Goal: Task Accomplishment & Management: Manage account settings

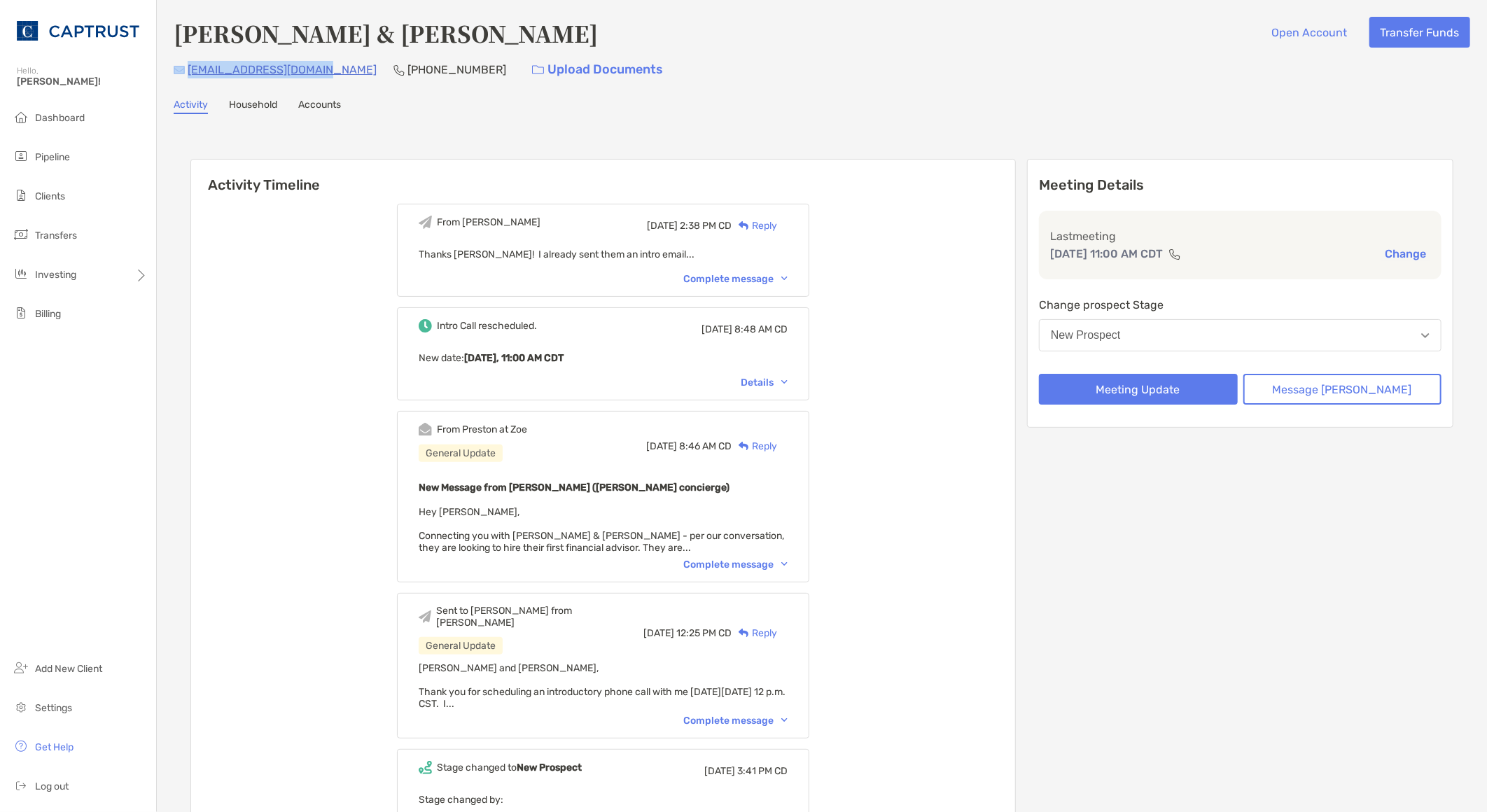
drag, startPoint x: 328, startPoint y: 71, endPoint x: 183, endPoint y: 72, distance: 145.0
click at [183, 72] on div "boncokimco@hotmail.com (612) 363-3051 Upload Documents" at bounding box center [822, 69] width 1297 height 30
click at [1161, 460] on div "Meeting Details Last meeting Sep 25, 11:00 AM CDT Change Change prospect Stage …" at bounding box center [1240, 548] width 427 height 780
click at [1157, 380] on button "Meeting Update" at bounding box center [1138, 389] width 199 height 31
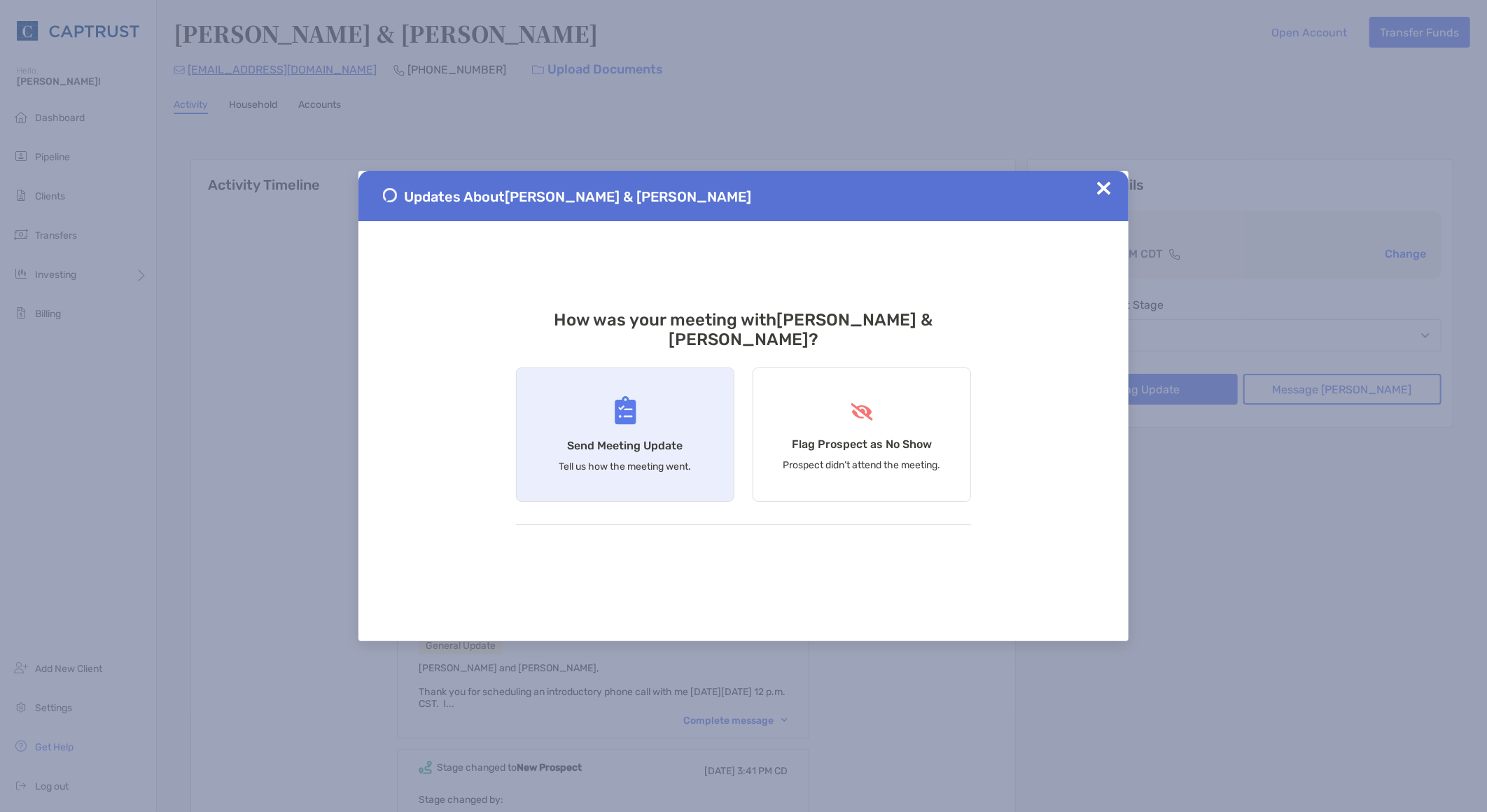
click at [631, 439] on h4 "Send Meeting Update" at bounding box center [625, 446] width 115 height 13
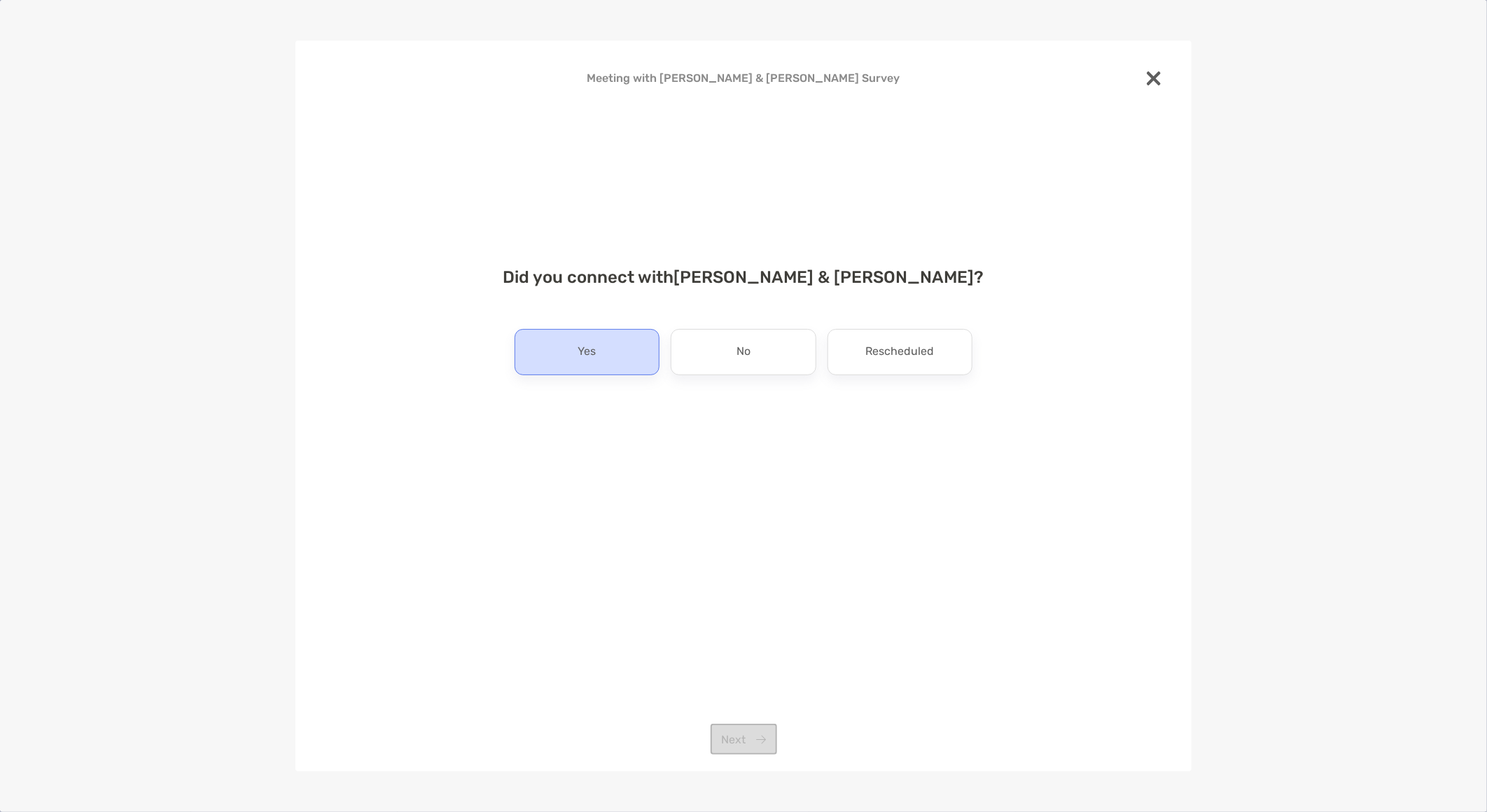
click at [593, 366] on div "Yes" at bounding box center [587, 352] width 145 height 47
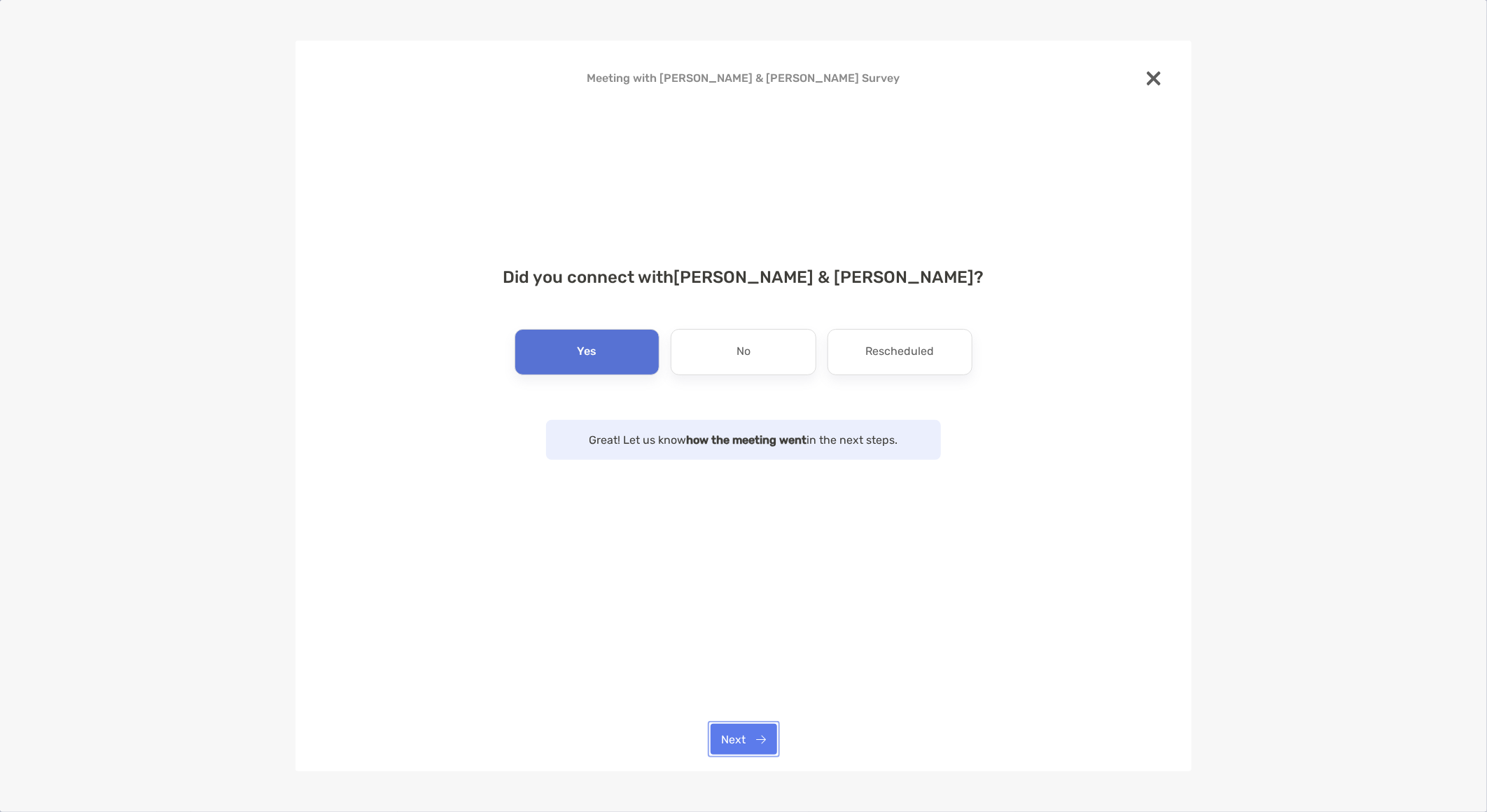
click at [736, 739] on button "Next" at bounding box center [744, 740] width 66 height 31
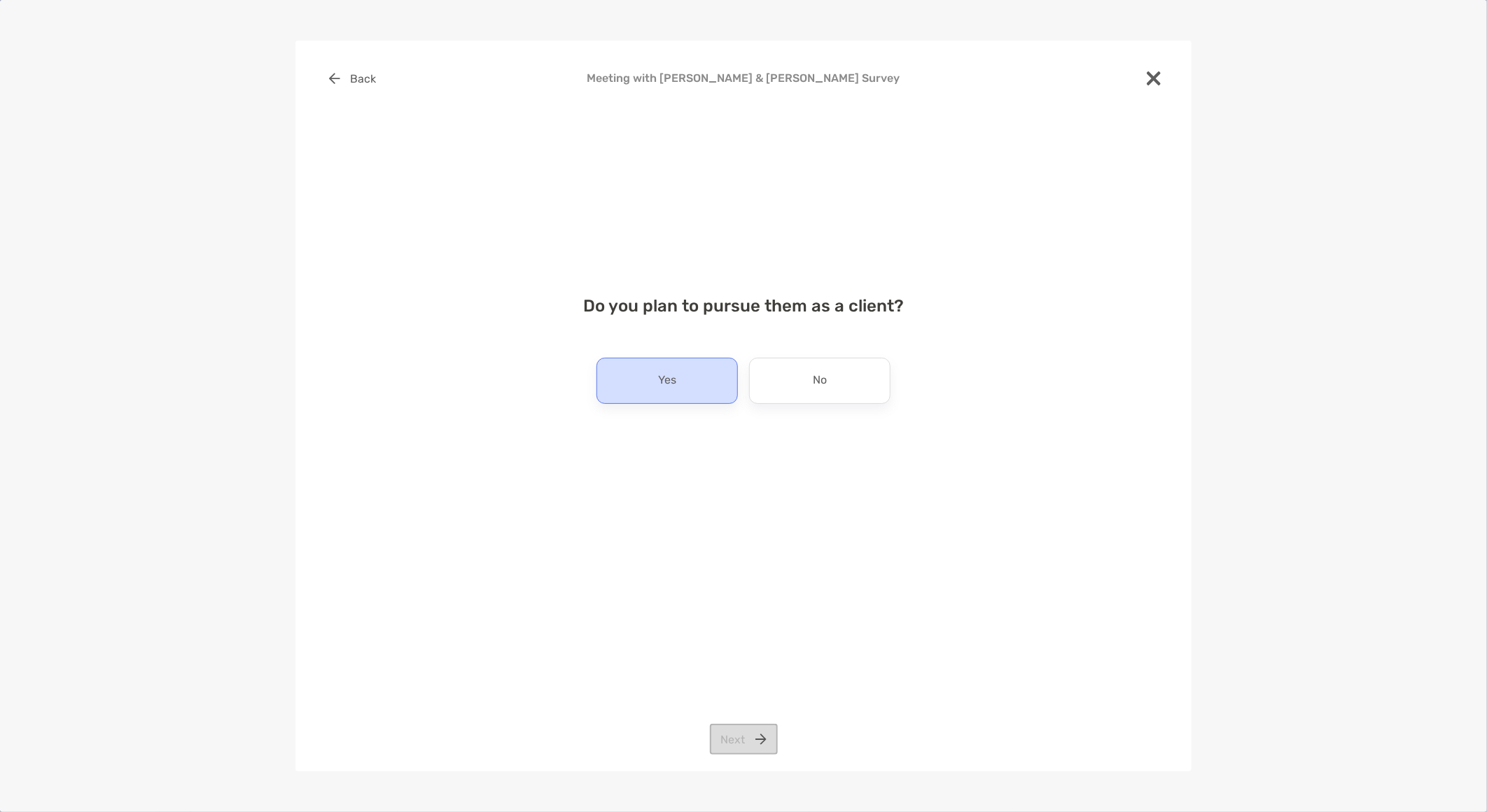
click at [724, 374] on div "Yes" at bounding box center [667, 381] width 142 height 47
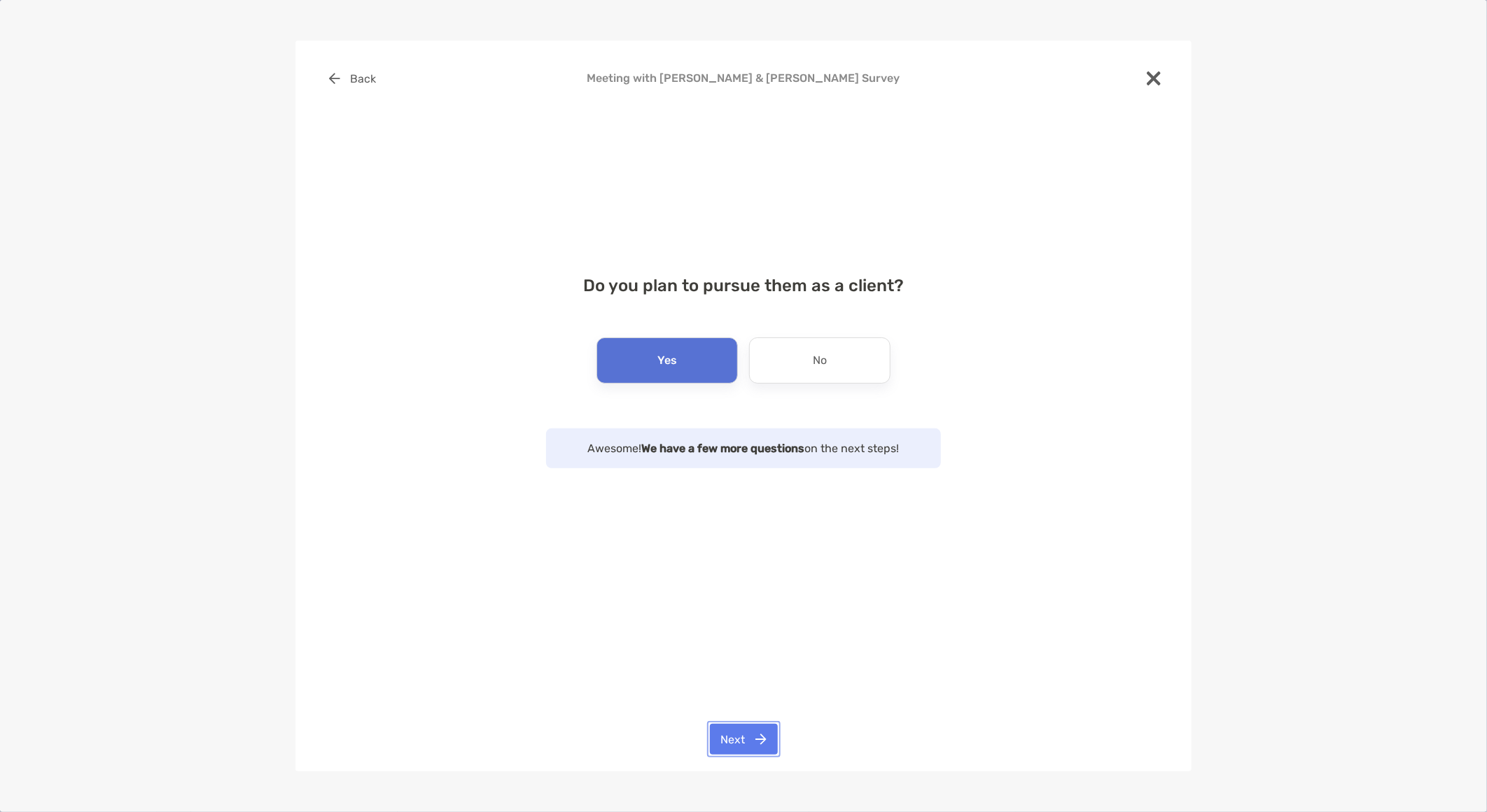
click at [735, 735] on button "Next" at bounding box center [744, 740] width 68 height 31
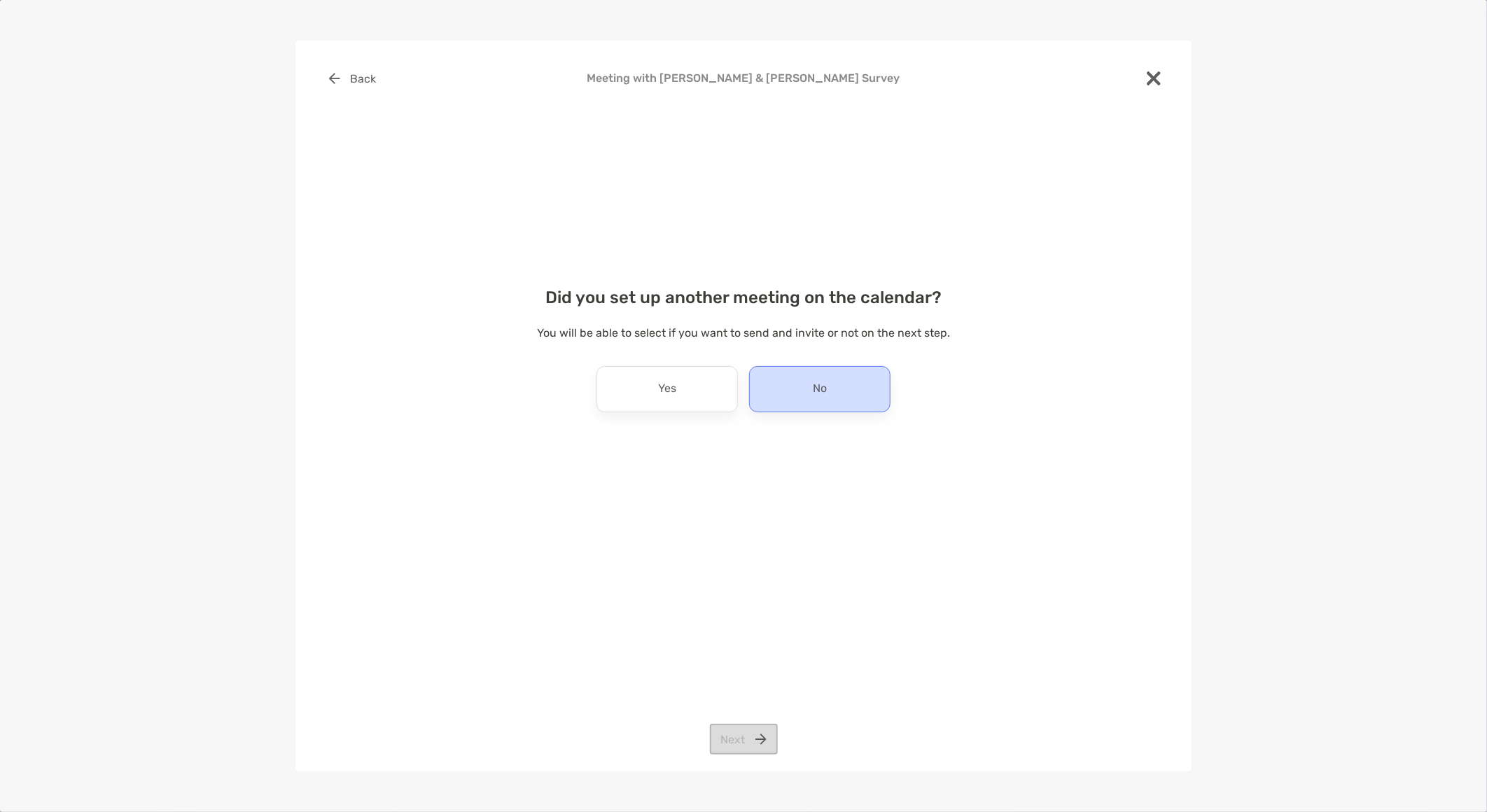
click at [800, 402] on div "No" at bounding box center [820, 389] width 142 height 47
click at [752, 735] on button "Next" at bounding box center [744, 740] width 68 height 31
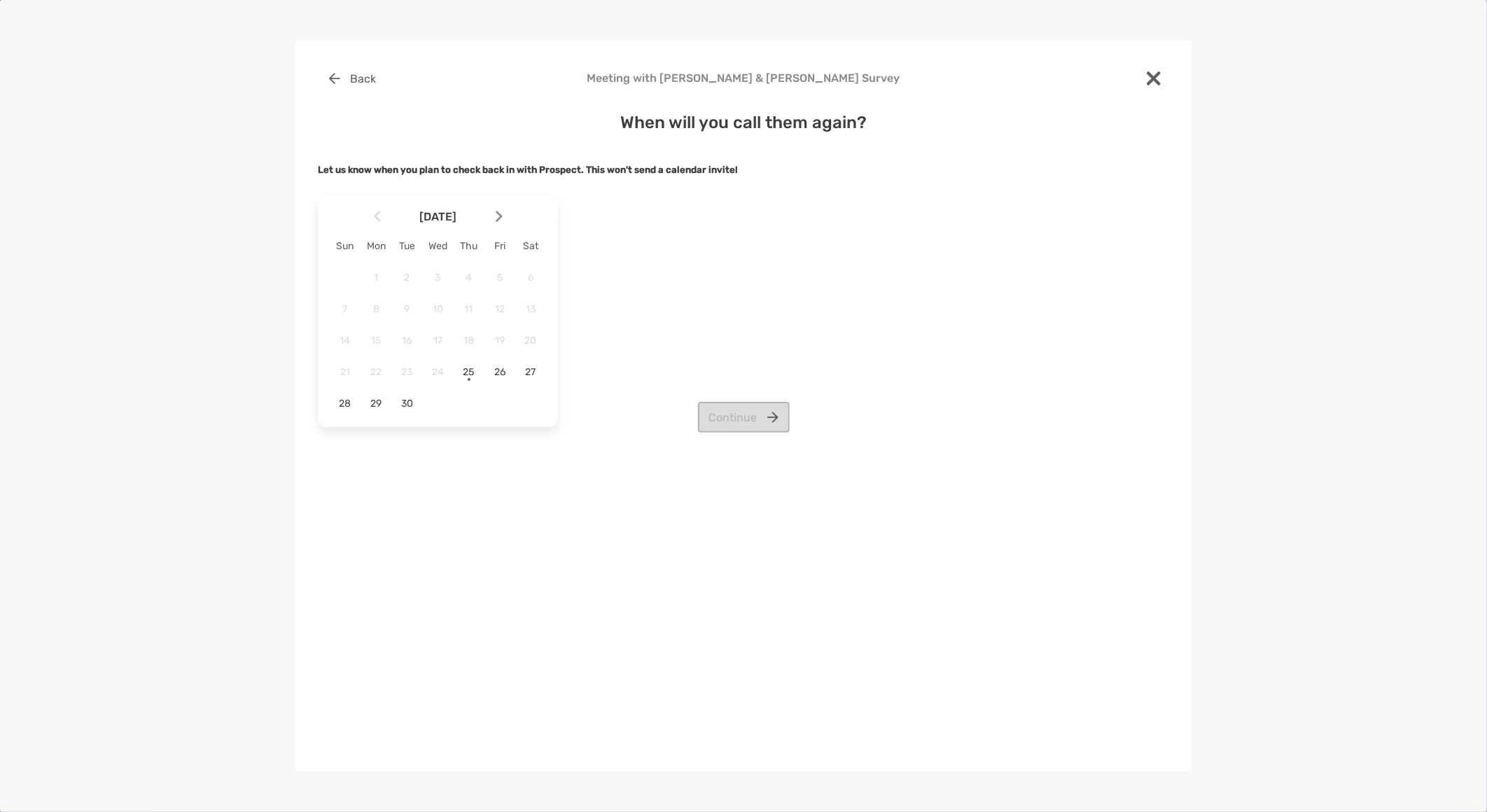
click at [505, 214] on div at bounding box center [505, 216] width 24 height 31
click at [372, 207] on div at bounding box center [371, 216] width 24 height 31
click at [376, 399] on span "29" at bounding box center [376, 404] width 24 height 12
click at [733, 417] on button "Continue" at bounding box center [744, 417] width 92 height 31
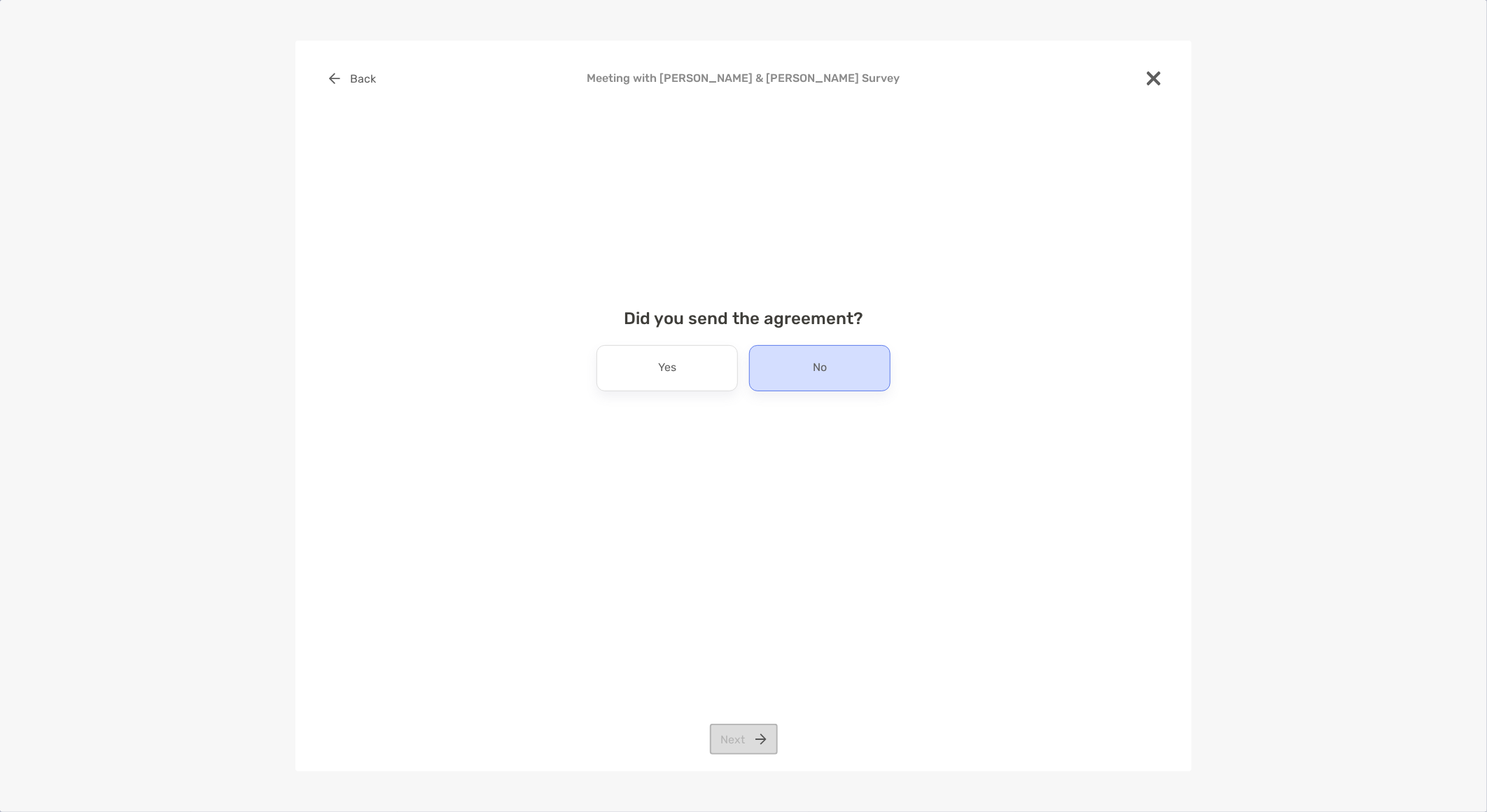
click at [873, 368] on div "No" at bounding box center [820, 368] width 142 height 47
click at [752, 743] on button "Next" at bounding box center [744, 740] width 68 height 31
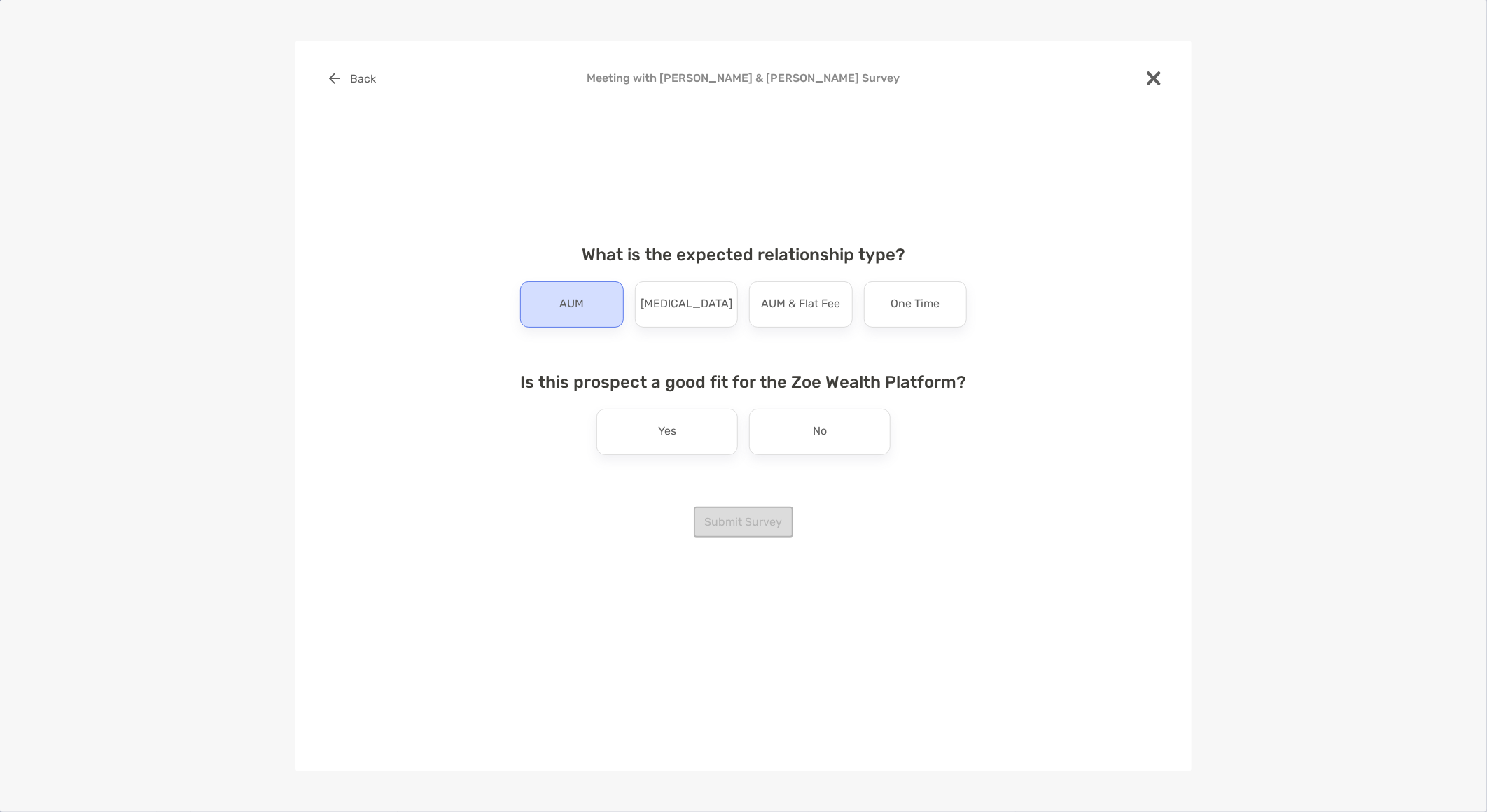
click at [589, 309] on div "AUM" at bounding box center [572, 304] width 103 height 47
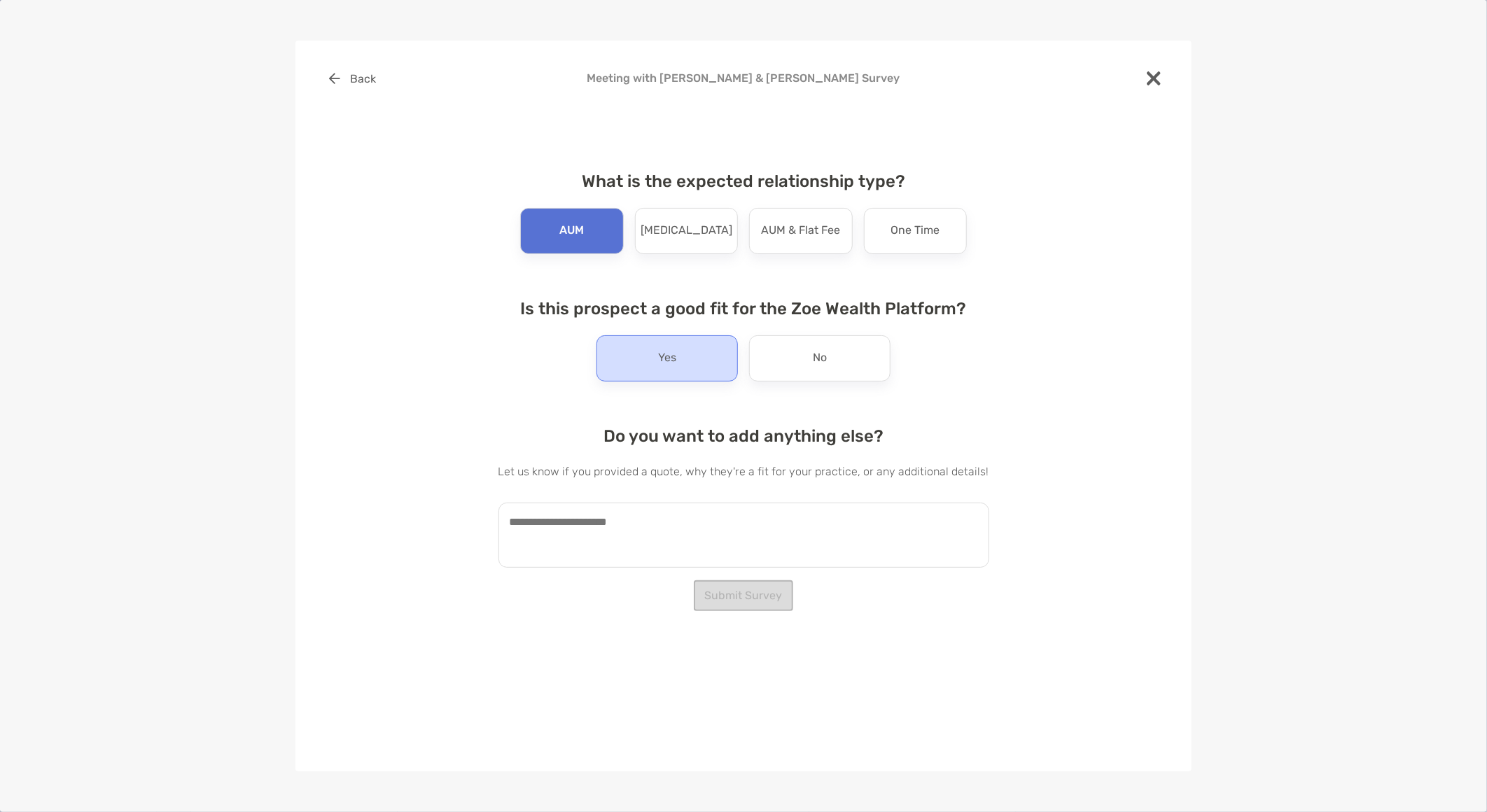
click at [673, 356] on p "Yes" at bounding box center [667, 358] width 18 height 22
click at [604, 549] on textarea at bounding box center [744, 535] width 491 height 65
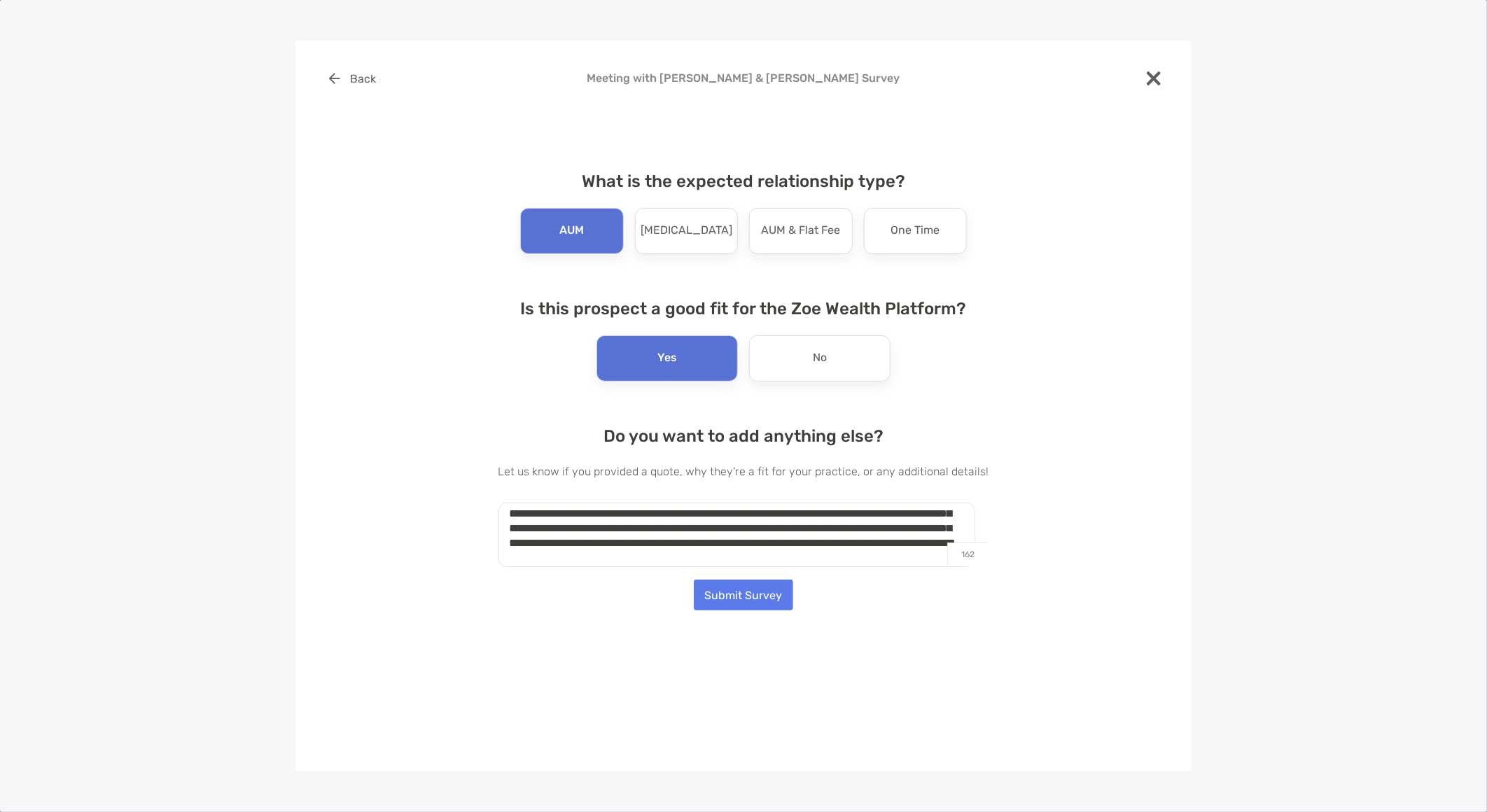
scroll to position [108, 0]
type textarea "**********"
drag, startPoint x: 759, startPoint y: 593, endPoint x: 658, endPoint y: 724, distance: 165.4
click at [760, 591] on button "Submit Survey" at bounding box center [744, 595] width 100 height 31
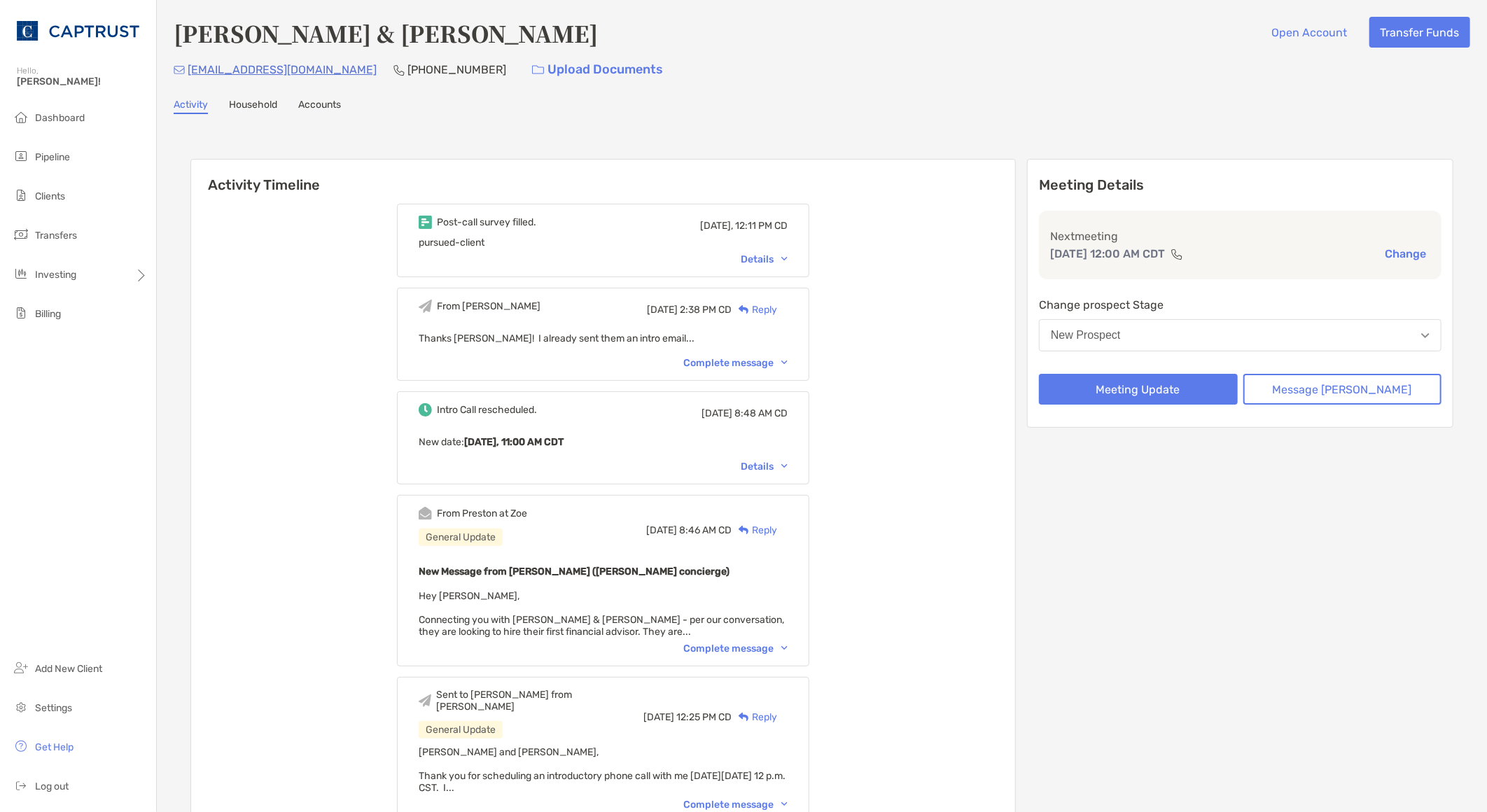
click at [915, 589] on div "Post-call survey filled. Today, 12:11 PM CD pursued-client Details From Tiffany…" at bounding box center [603, 608] width 824 height 830
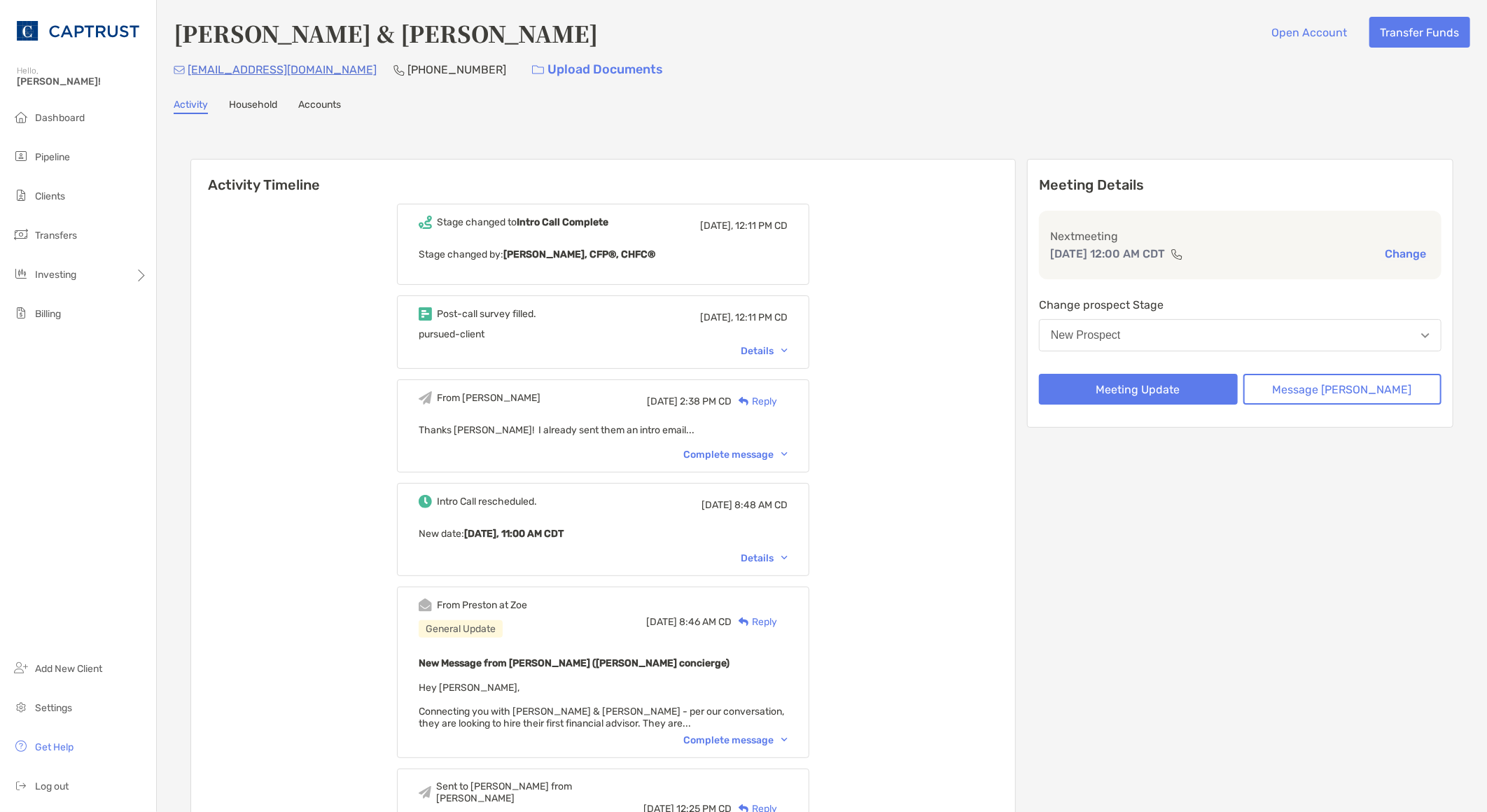
click at [290, 500] on div "Stage changed to Intro Call Complete Today, 12:11 PM CD Stage changed by: Tiffa…" at bounding box center [603, 654] width 824 height 921
click at [243, 608] on div "Stage changed to Intro Call Complete Today, 12:11 PM CD Stage changed by: Tiffa…" at bounding box center [603, 654] width 824 height 921
drag, startPoint x: 326, startPoint y: 71, endPoint x: 186, endPoint y: 75, distance: 140.1
click at [186, 75] on div "boncokimco@hotmail.com (612) 363-3051 Upload Documents" at bounding box center [822, 69] width 1297 height 30
copy p "boncokimco@hotmail.com"
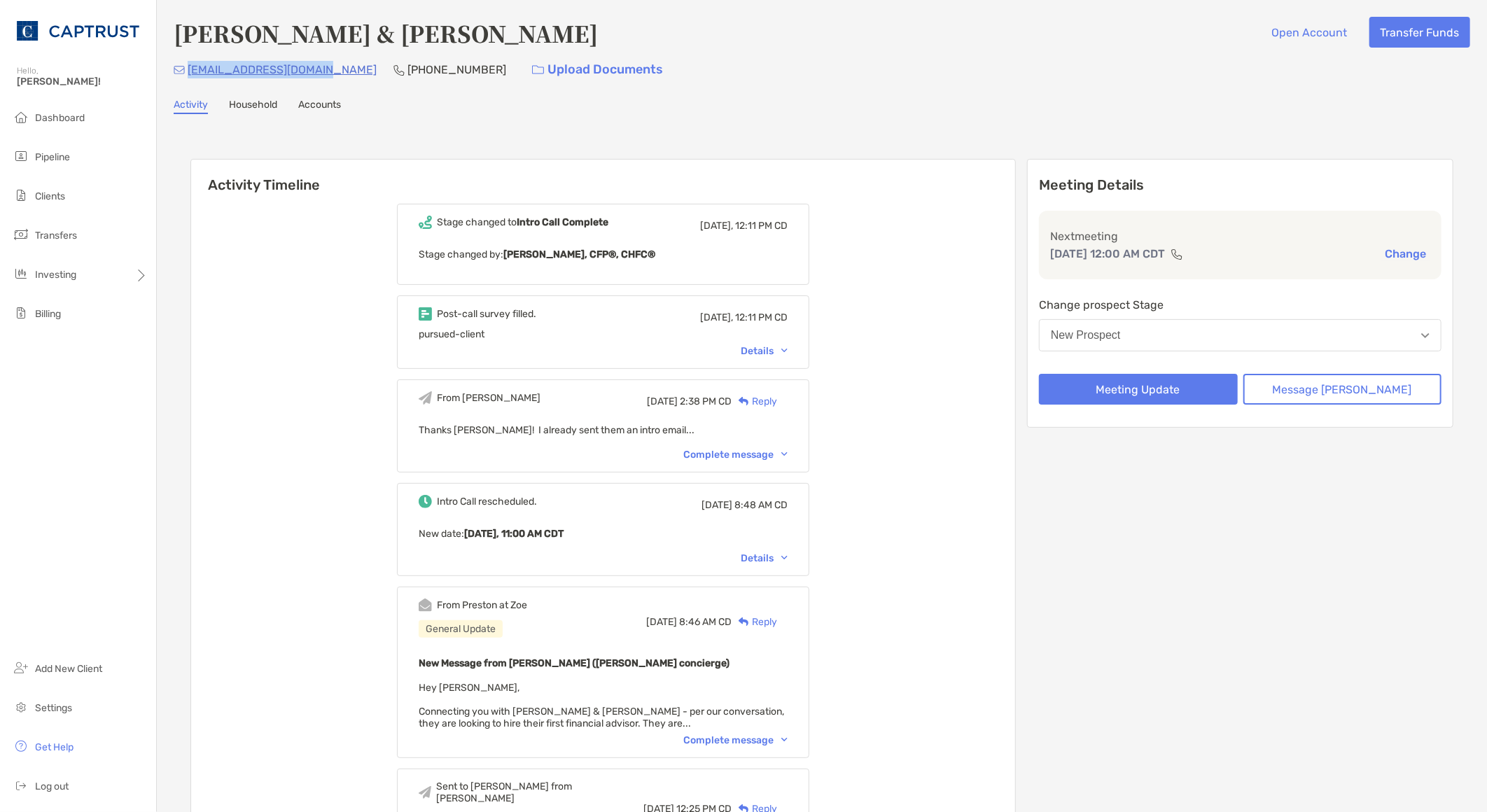
copy p "boncokimco@hotmail.com"
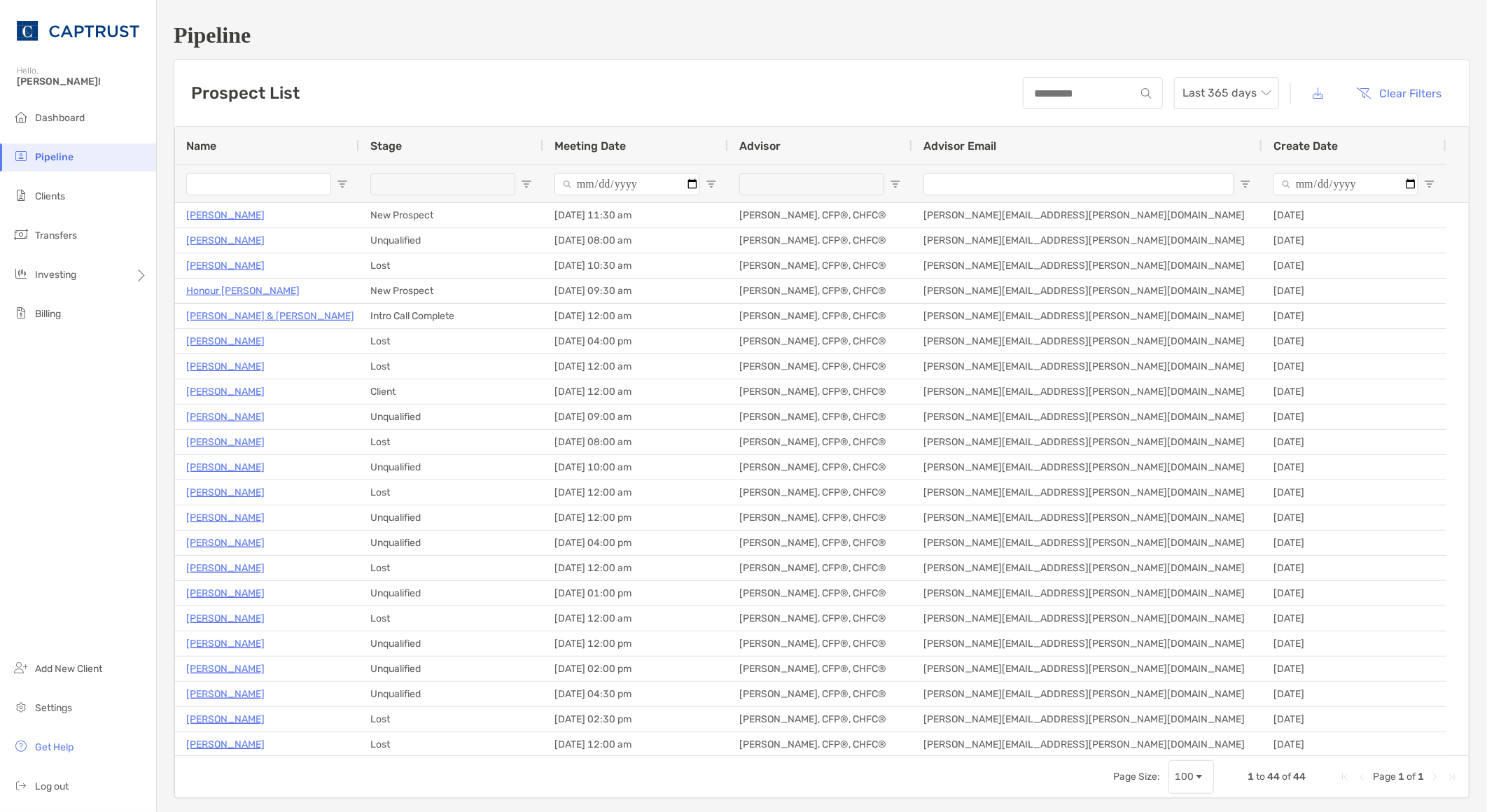
click at [88, 531] on div "Dashboard Pipeline Clients Transfers Investing Billing Add New Client Settings …" at bounding box center [78, 458] width 156 height 708
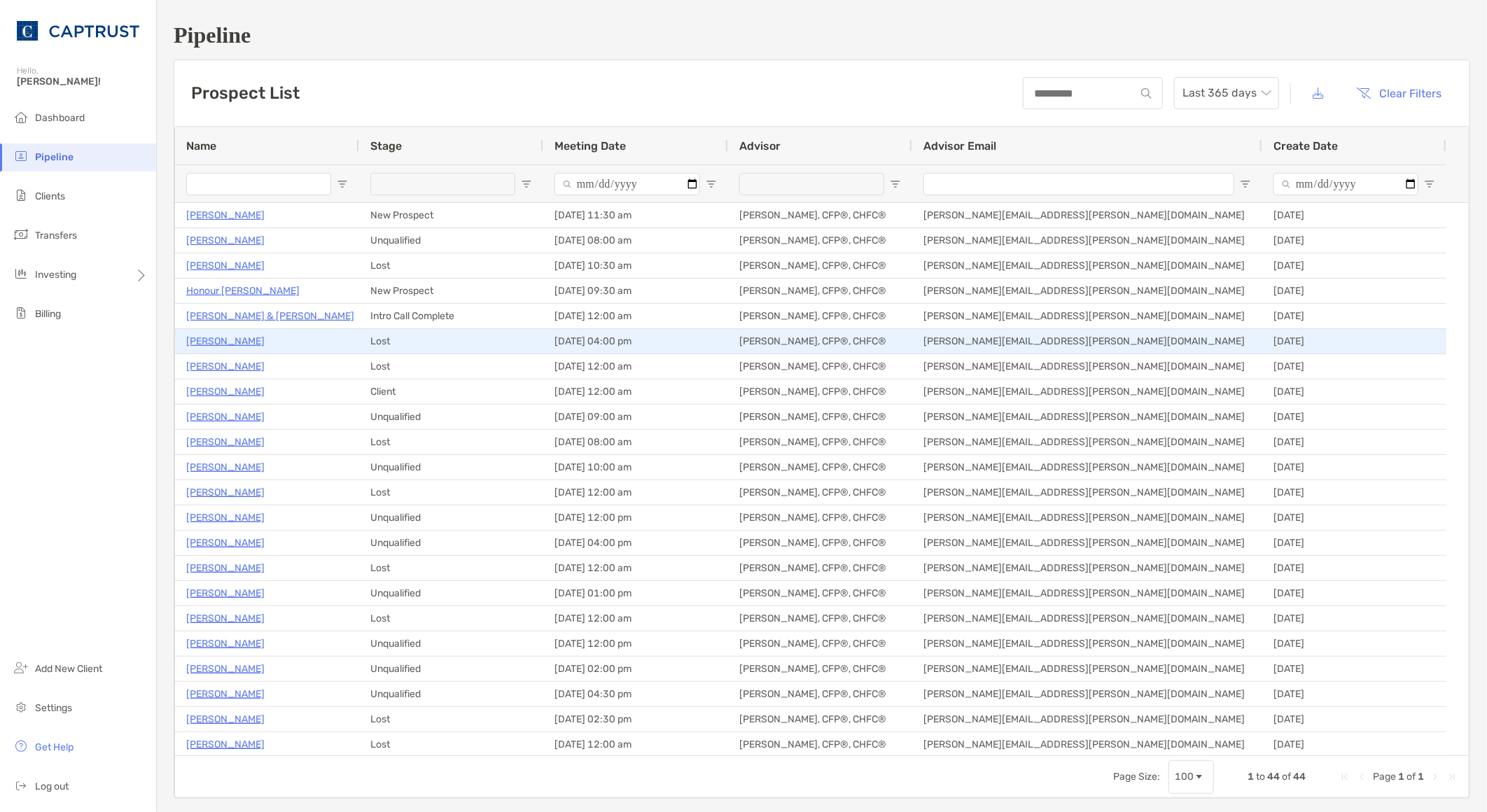
drag, startPoint x: 234, startPoint y: 341, endPoint x: 245, endPoint y: 364, distance: 25.5
click at [234, 341] on p "[PERSON_NAME]" at bounding box center [225, 341] width 78 height 18
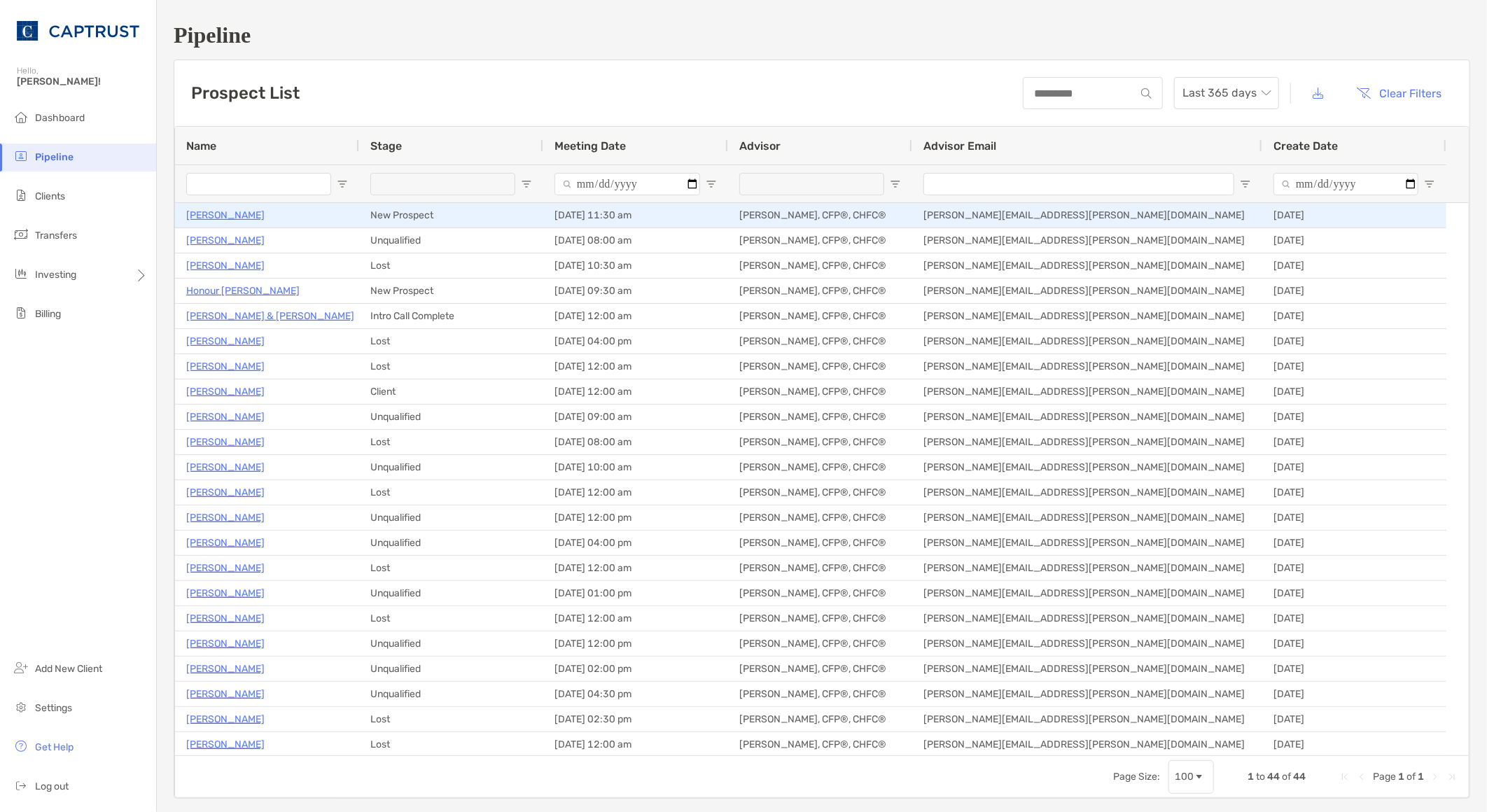
click at [245, 210] on p "Joel Lemmerman" at bounding box center [225, 216] width 78 height 18
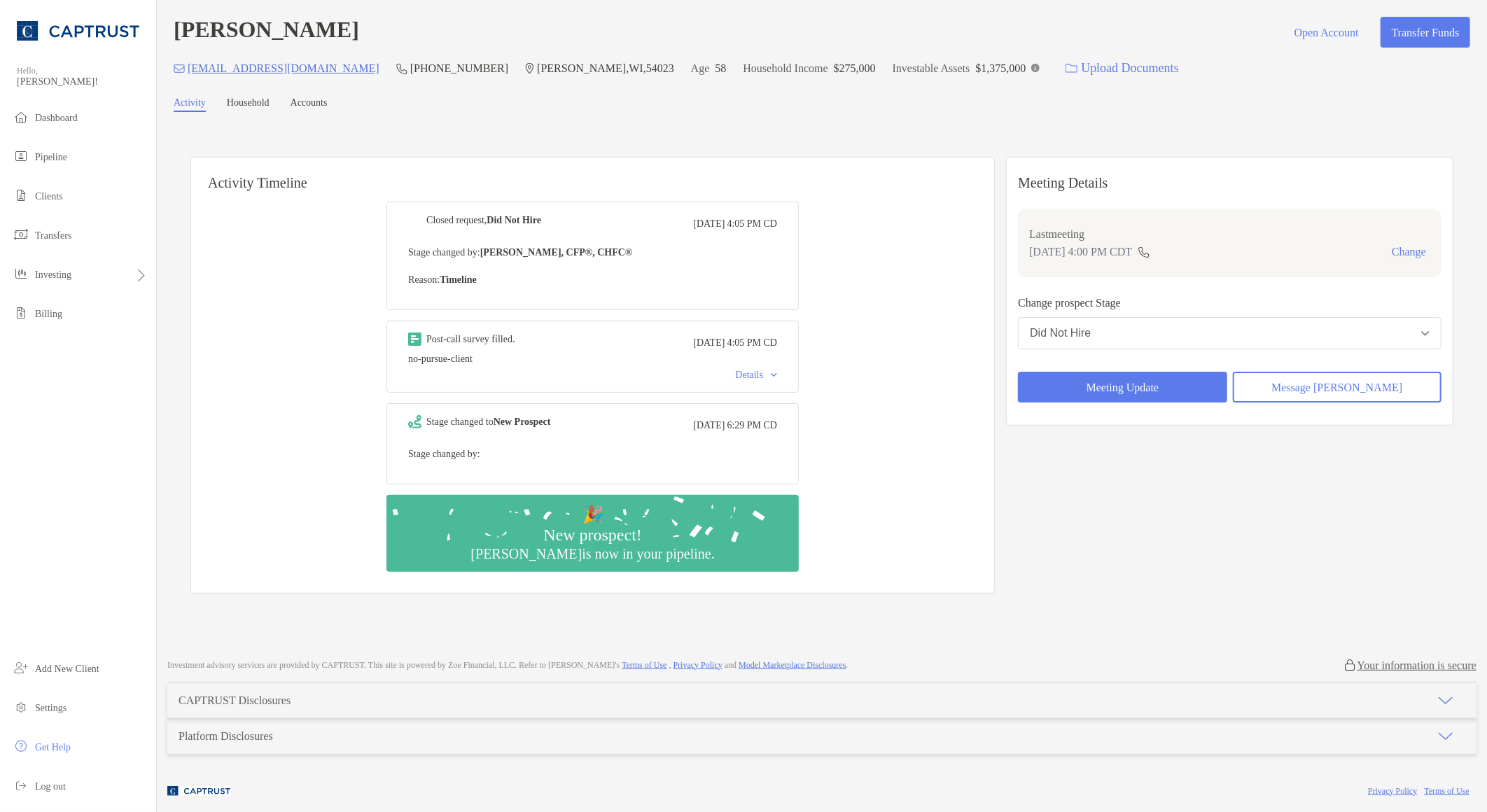
click at [777, 374] on img at bounding box center [774, 375] width 7 height 4
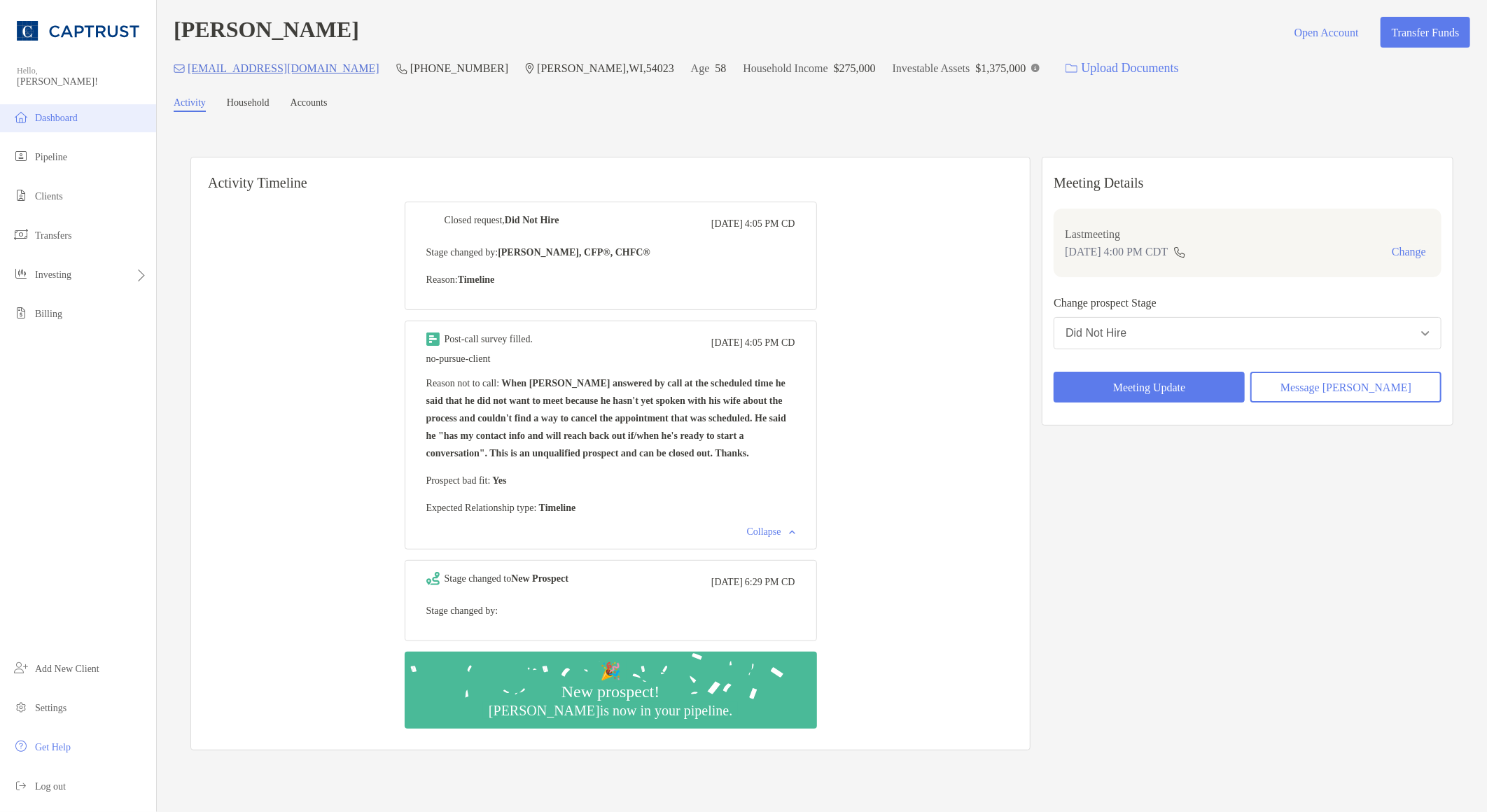
click at [85, 117] on li "Dashboard" at bounding box center [78, 118] width 156 height 28
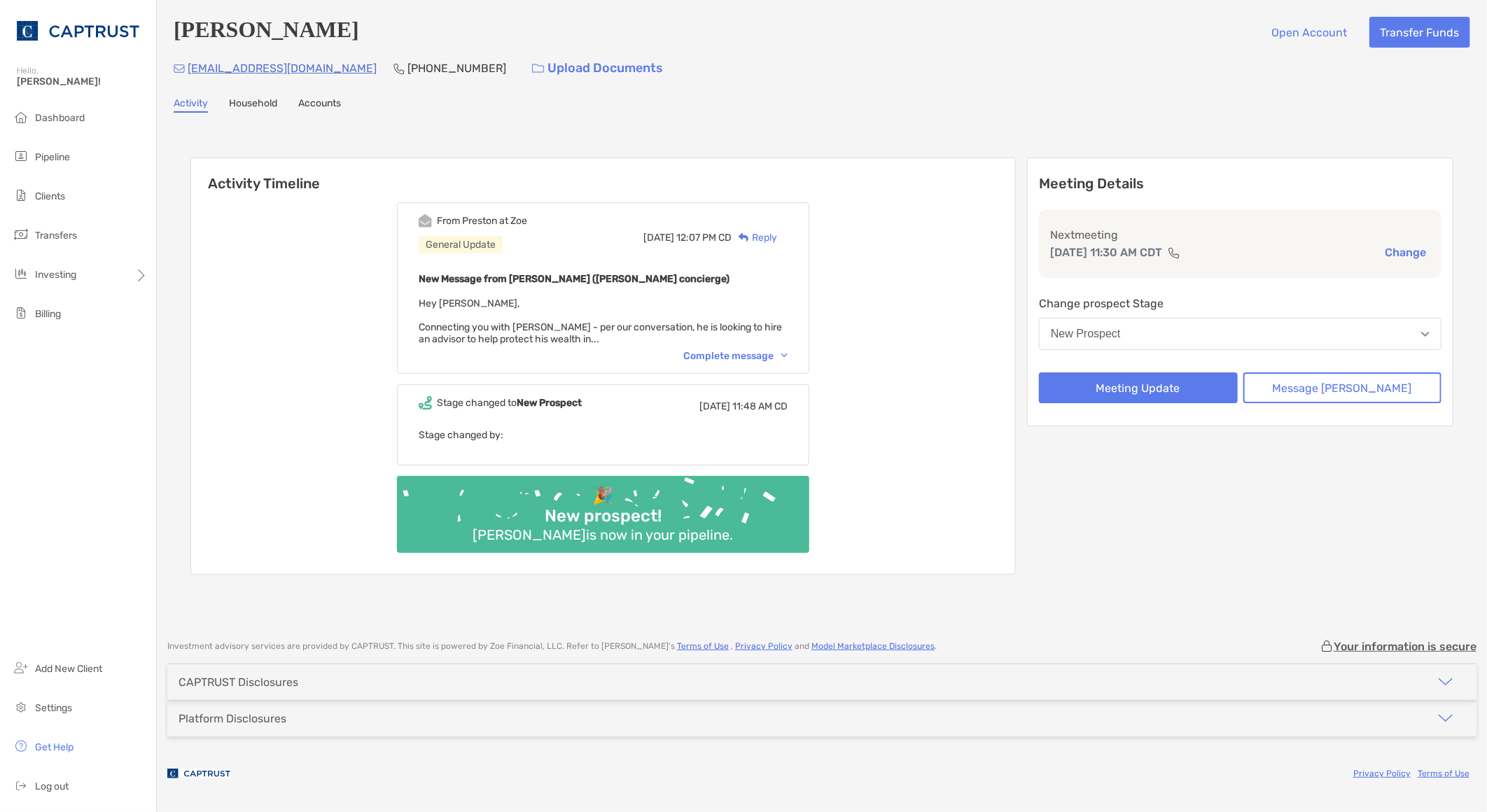
click at [788, 354] on img at bounding box center [784, 356] width 7 height 4
